Goal: Complete application form

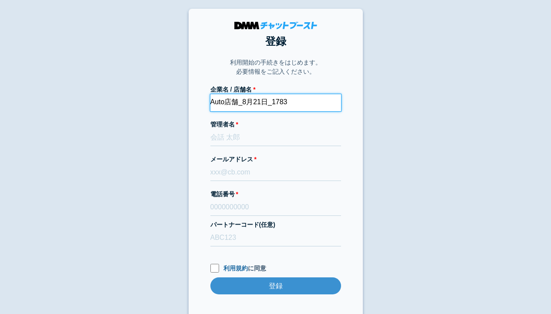
type input "Auto店舗_8月21日_1783"
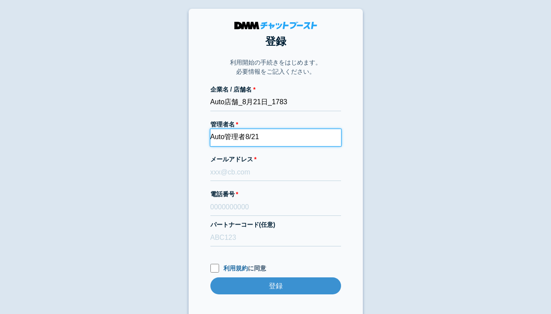
type input "Auto管理者8/21"
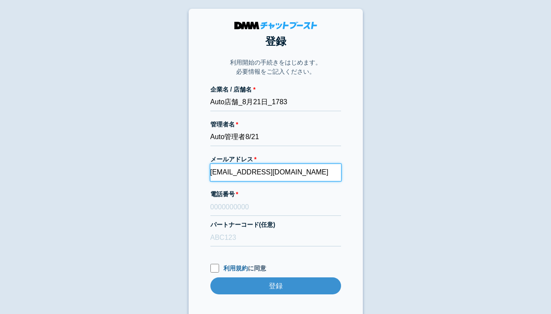
type input "[EMAIL_ADDRESS][DOMAIN_NAME]"
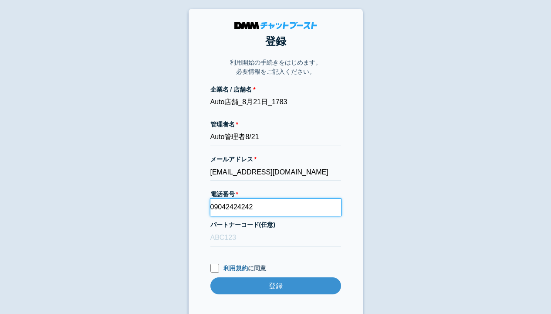
type input "09042424242"
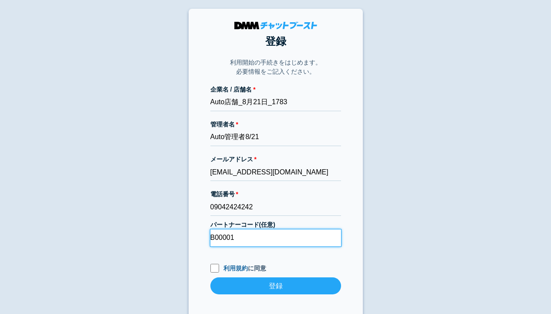
type input "B00001"
click at [214, 269] on input "利用規約 に同意" at bounding box center [214, 268] width 9 height 9
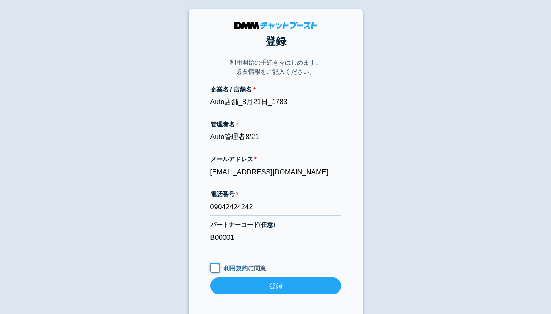
checkbox input "true"
click at [275, 286] on input "登録" at bounding box center [275, 285] width 131 height 17
